Goal: Transaction & Acquisition: Purchase product/service

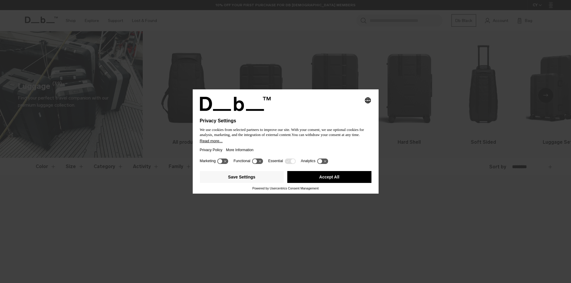
click at [339, 110] on div "Selecting an option will immediately change the language" at bounding box center [286, 104] width 172 height 14
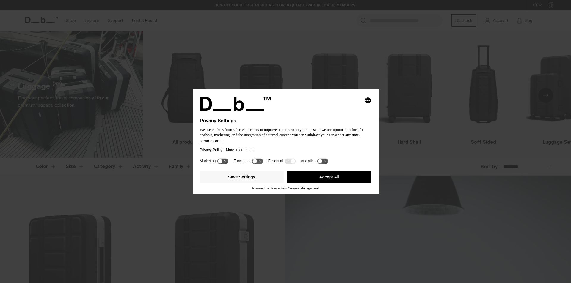
click at [345, 177] on button "Accept All" at bounding box center [329, 177] width 84 height 12
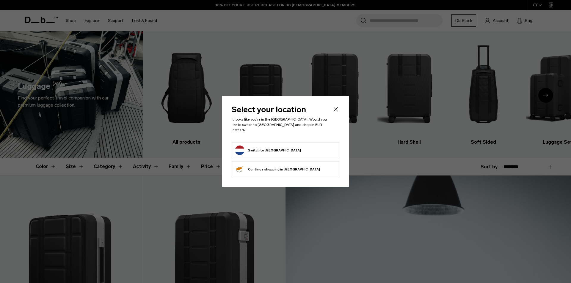
click at [276, 150] on button "Switch to Netherlands" at bounding box center [268, 151] width 66 height 10
click at [262, 147] on button "Switch to Netherlands" at bounding box center [268, 151] width 66 height 10
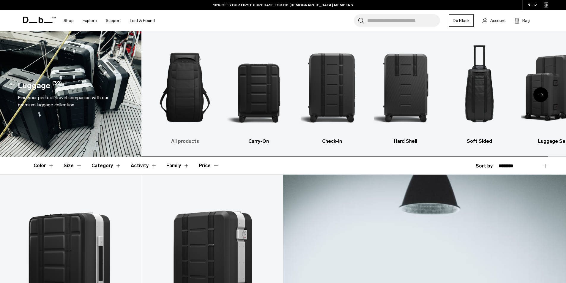
click at [184, 104] on img "1 / 6" at bounding box center [184, 87] width 63 height 95
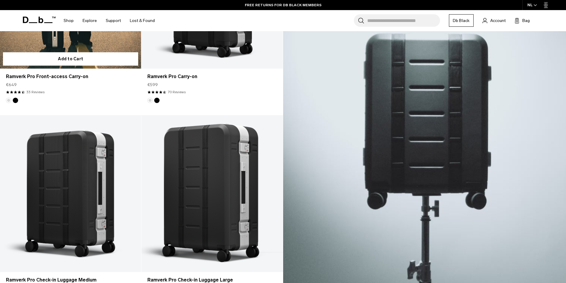
scroll to position [208, 0]
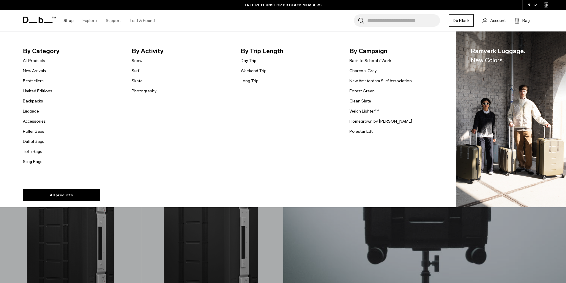
click at [62, 20] on li "Shop By Category All Products New Arrivals Bestsellers Limited Editions Backpac…" at bounding box center [68, 20] width 19 height 21
click at [32, 103] on link "Backpacks" at bounding box center [33, 101] width 20 height 6
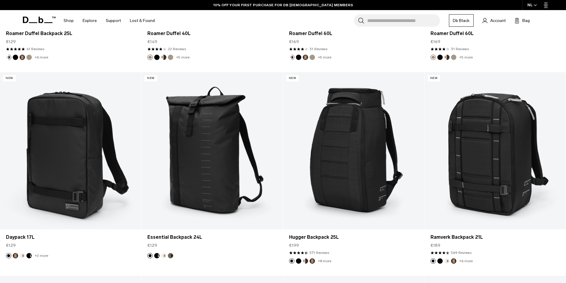
scroll to position [535, 0]
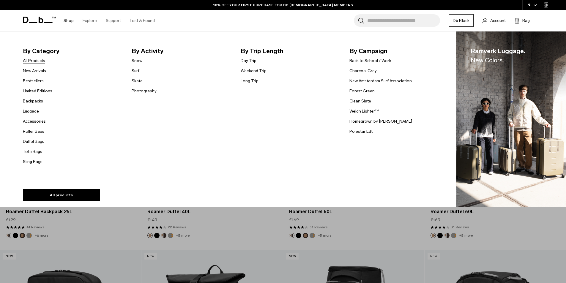
click at [39, 62] on link "All Products" at bounding box center [34, 61] width 22 height 6
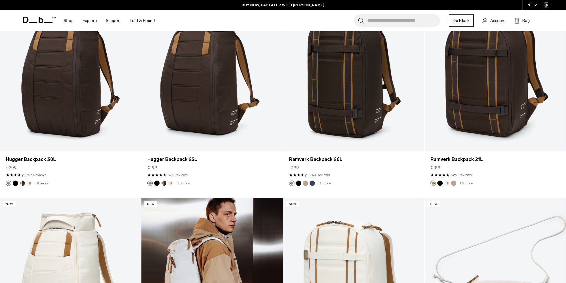
scroll to position [1288, 0]
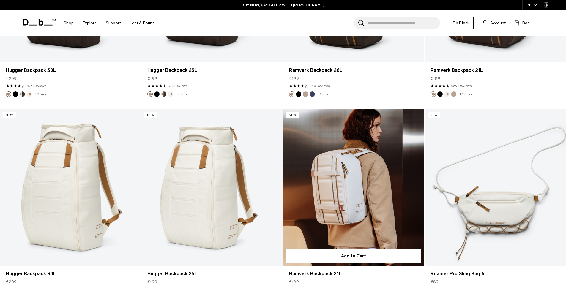
click at [379, 182] on link "Ramverk Backpack 21L" at bounding box center [353, 187] width 141 height 157
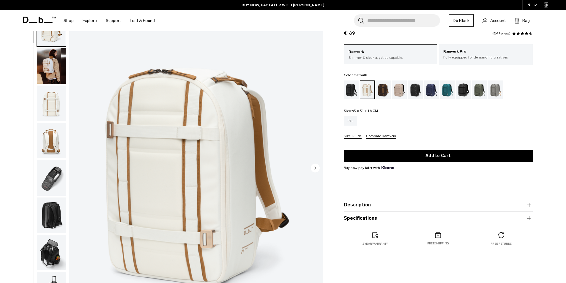
click at [53, 182] on img "button" at bounding box center [51, 178] width 29 height 36
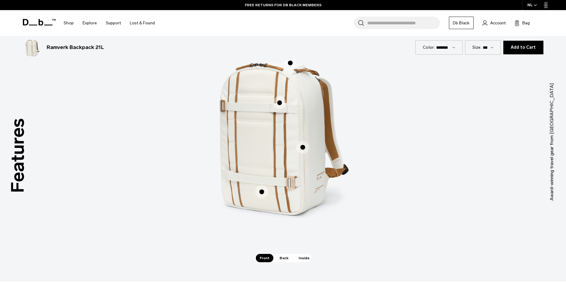
scroll to position [892, 0]
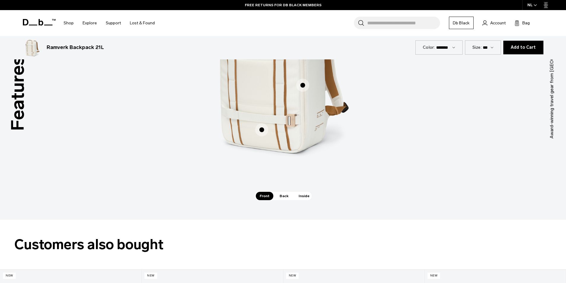
click at [306, 194] on span "Inside" at bounding box center [304, 196] width 19 height 8
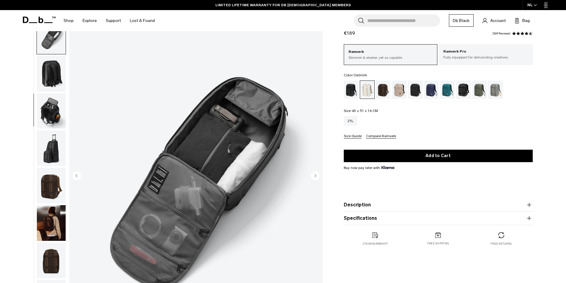
scroll to position [0, 0]
